Goal: Find specific page/section: Find specific page/section

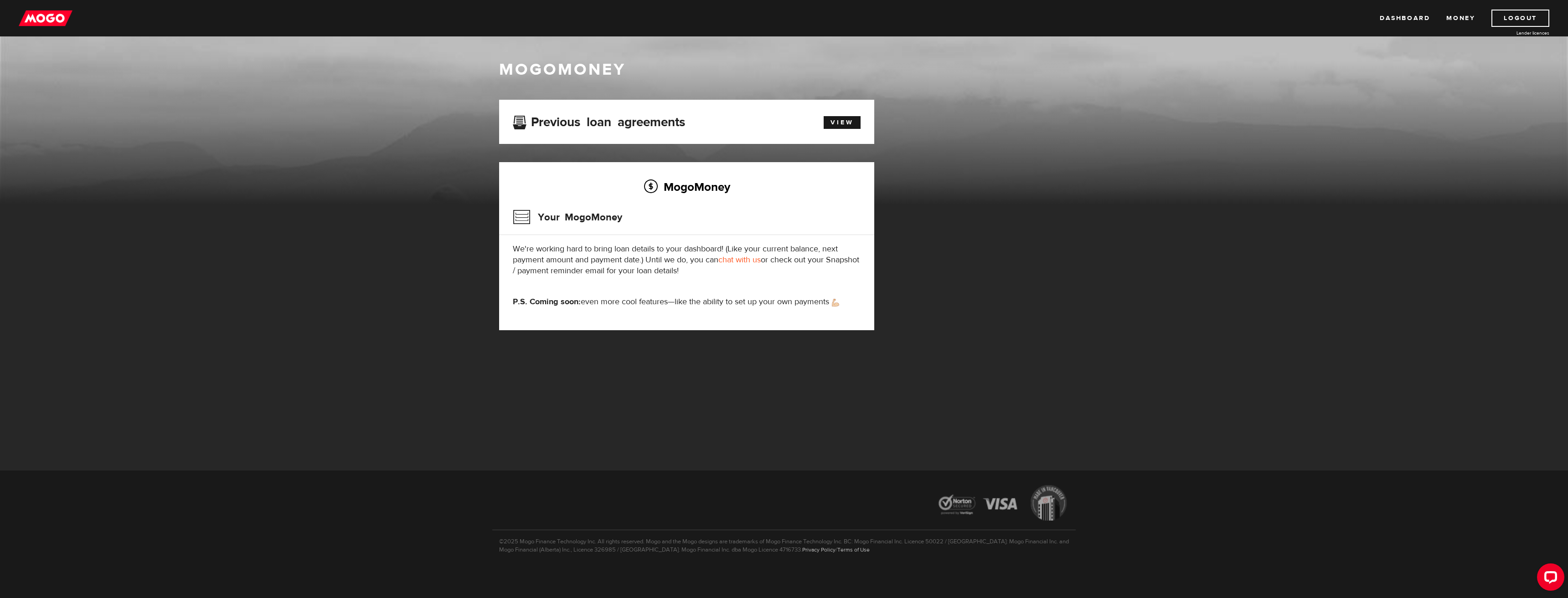
drag, startPoint x: 260, startPoint y: 181, endPoint x: 277, endPoint y: 172, distance: 19.2
click at [261, 181] on div "MogoMoney" at bounding box center [784, 132] width 1568 height 146
click at [599, 120] on h3 "Previous loan agreements" at bounding box center [598, 120] width 172 height 12
click at [1457, 17] on link "Money" at bounding box center [1460, 18] width 29 height 17
click at [1421, 18] on link "Dashboard" at bounding box center [1405, 18] width 50 height 17
